Goal: Check status: Check status

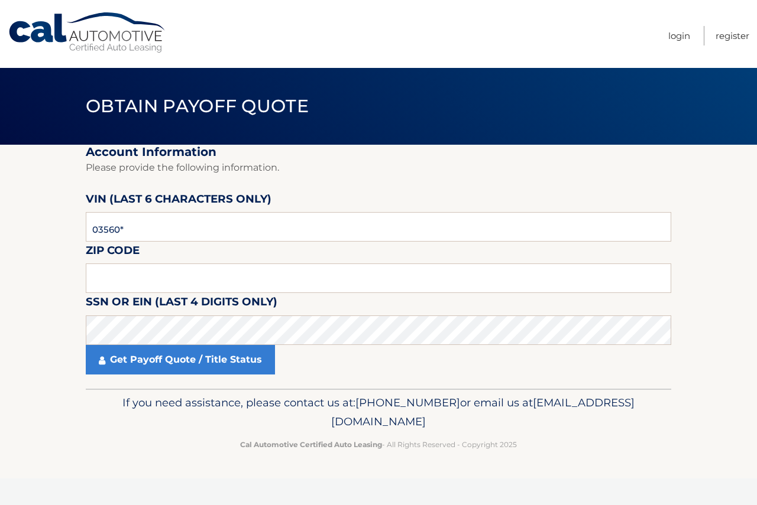
type input "035601"
type input "08861"
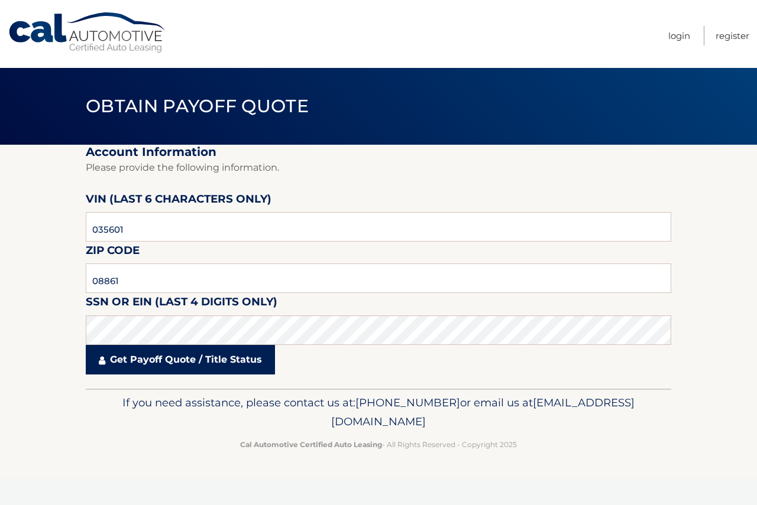
click at [189, 363] on link "Get Payoff Quote / Title Status" at bounding box center [180, 360] width 189 height 30
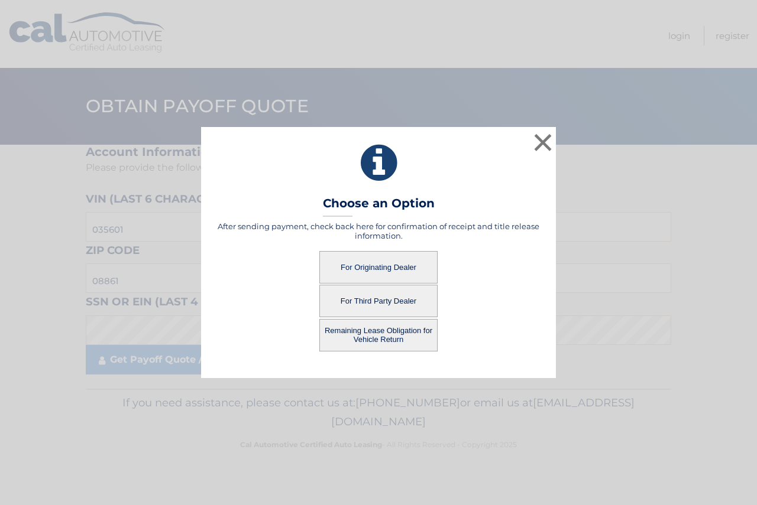
click at [375, 269] on button "For Originating Dealer" at bounding box center [378, 267] width 118 height 33
click at [361, 267] on button "For Originating Dealer" at bounding box center [378, 267] width 118 height 33
click at [547, 139] on button "×" at bounding box center [543, 143] width 24 height 24
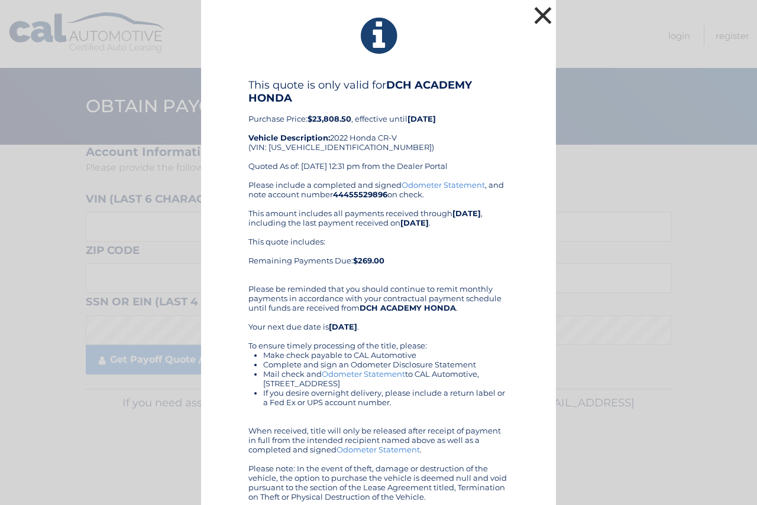
click at [538, 12] on button "×" at bounding box center [543, 16] width 24 height 24
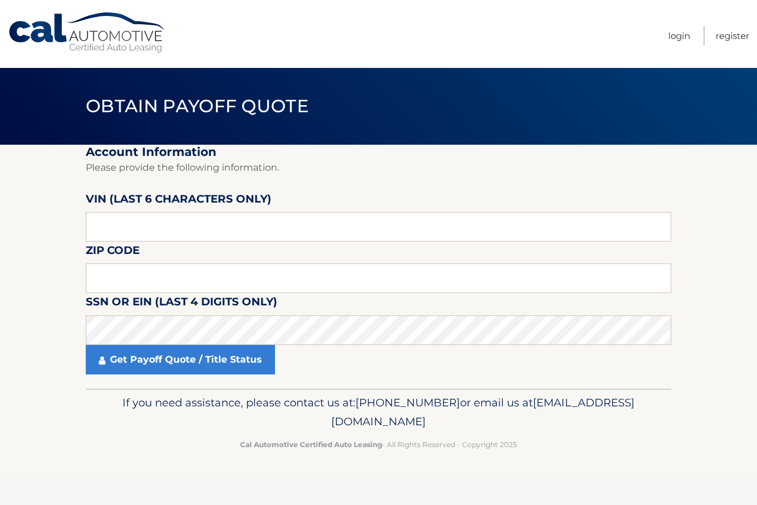
click at [46, 236] on section "Account Information Please provide the following information. [PERSON_NAME] (la…" at bounding box center [378, 267] width 757 height 244
